Goal: Task Accomplishment & Management: Complete application form

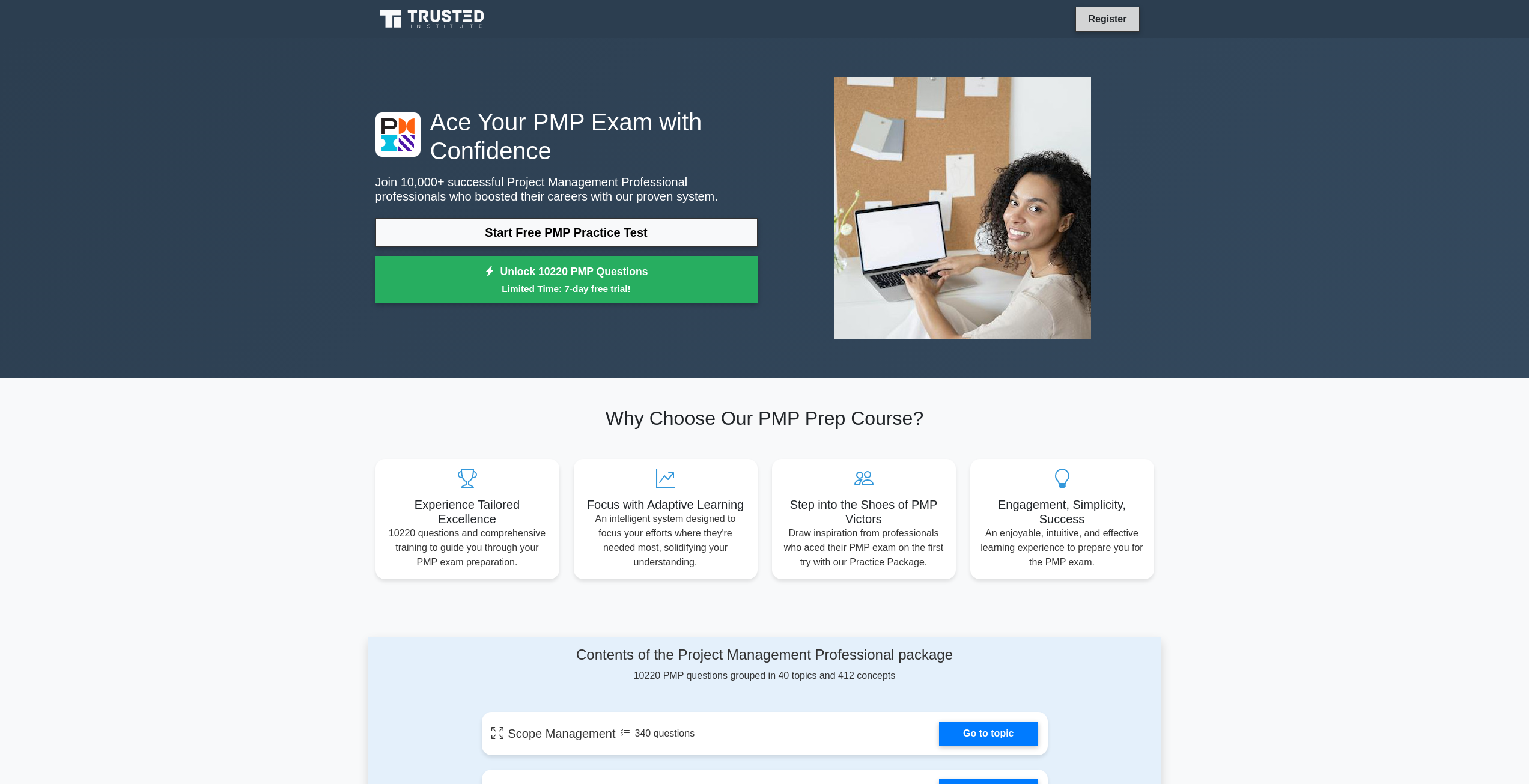
click at [1109, 27] on li "Register" at bounding box center [1107, 19] width 64 height 25
click at [1104, 22] on link "Register" at bounding box center [1106, 18] width 53 height 15
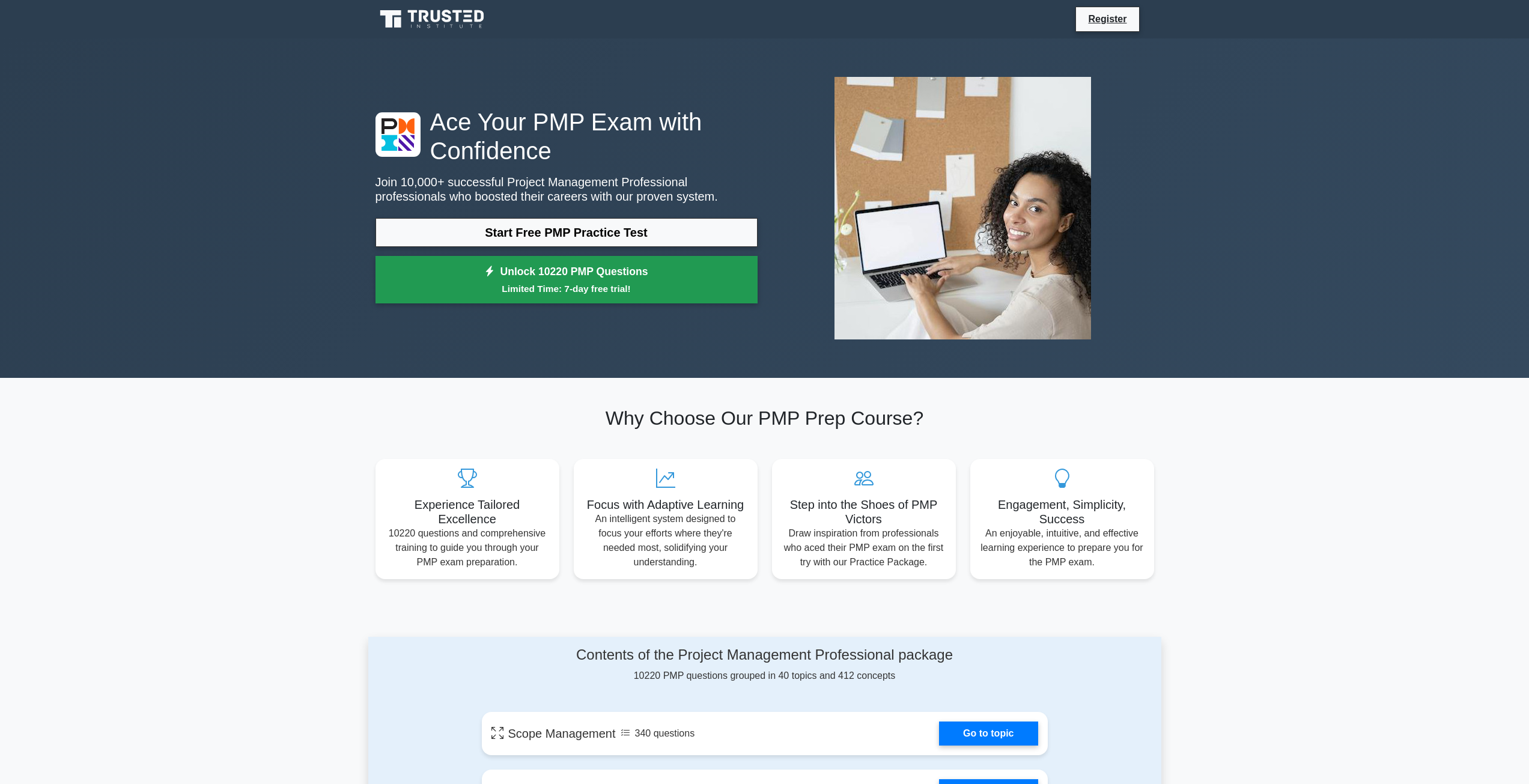
click at [567, 288] on small "Limited Time: 7-day free trial!" at bounding box center [566, 288] width 352 height 14
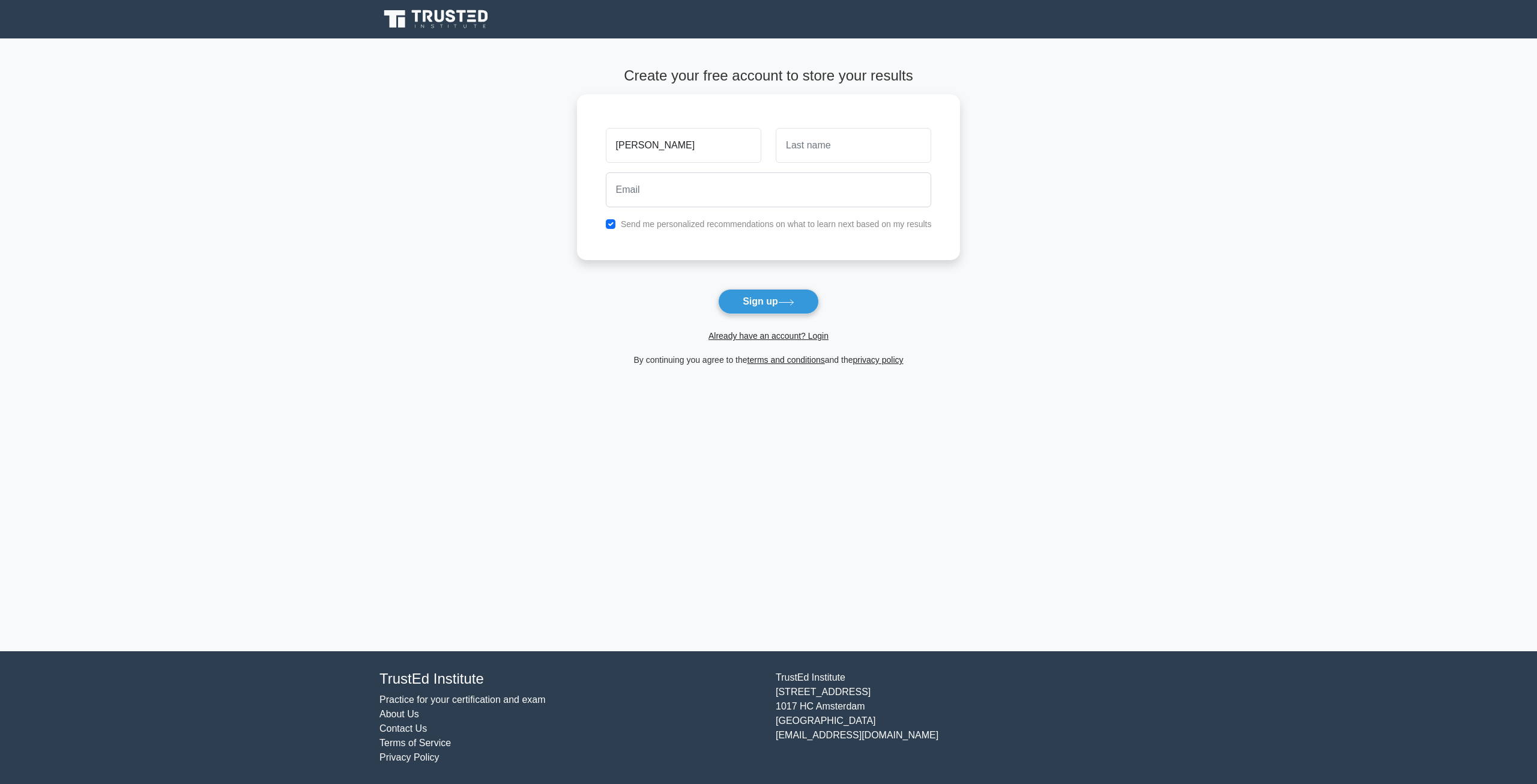
type input "[PERSON_NAME]"
click at [698, 189] on input "email" at bounding box center [768, 187] width 326 height 34
type input "kurillaferenc@gmail.com"
click at [768, 304] on button "Sign up" at bounding box center [768, 301] width 101 height 25
